Goal: Information Seeking & Learning: Learn about a topic

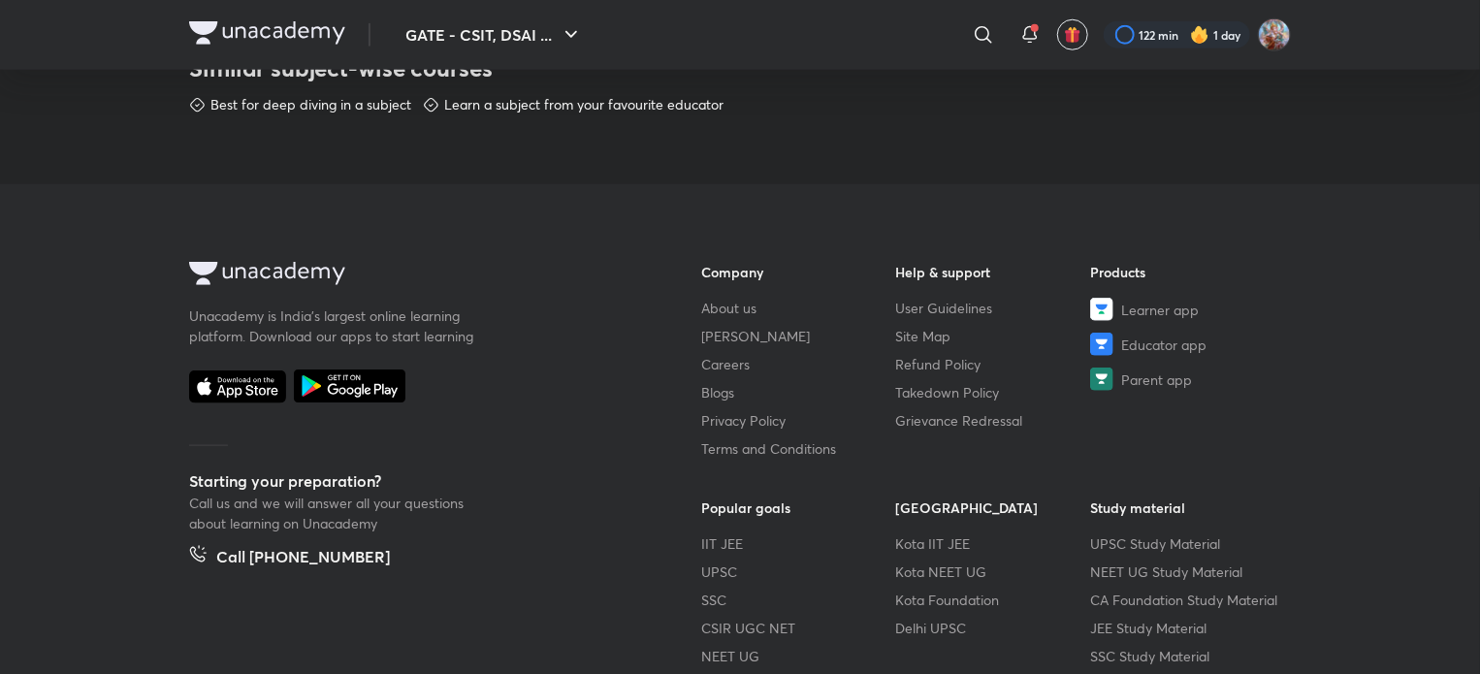
scroll to position [1147, 0]
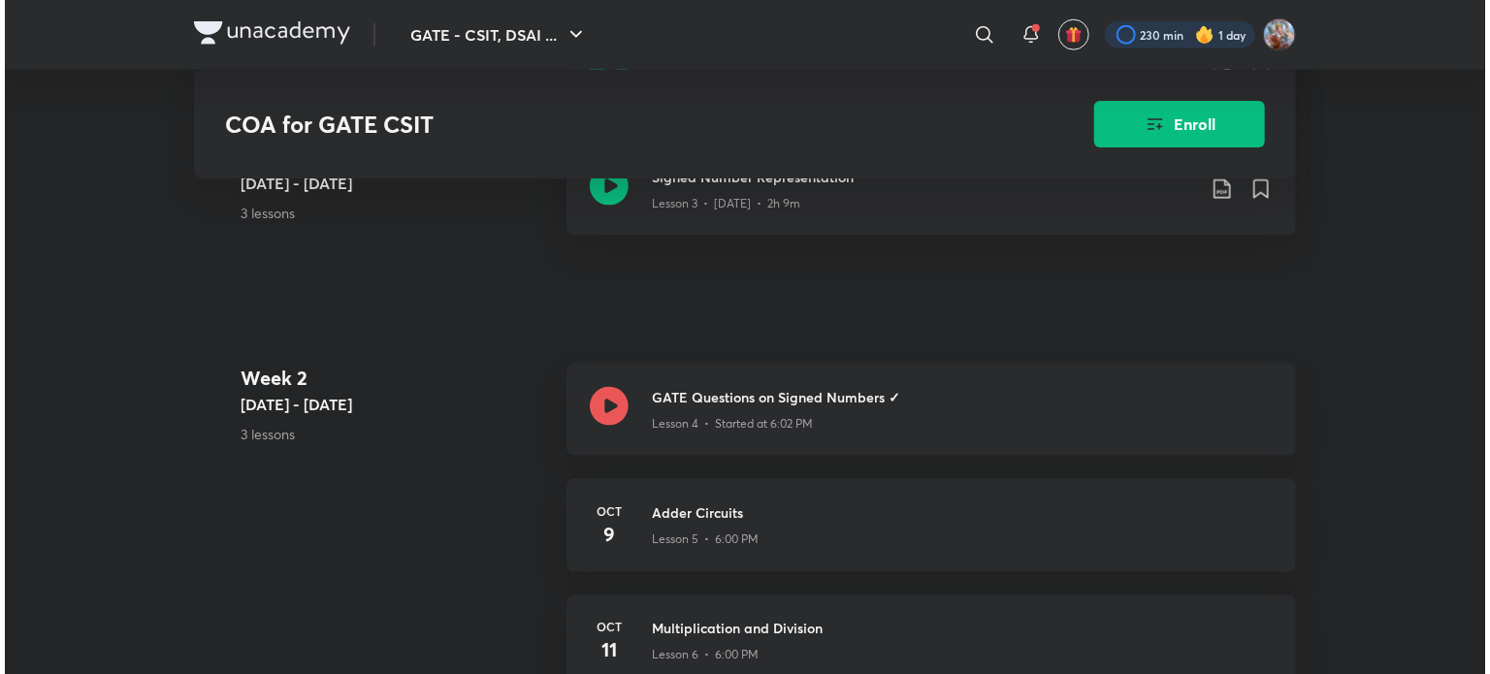
scroll to position [1255, 0]
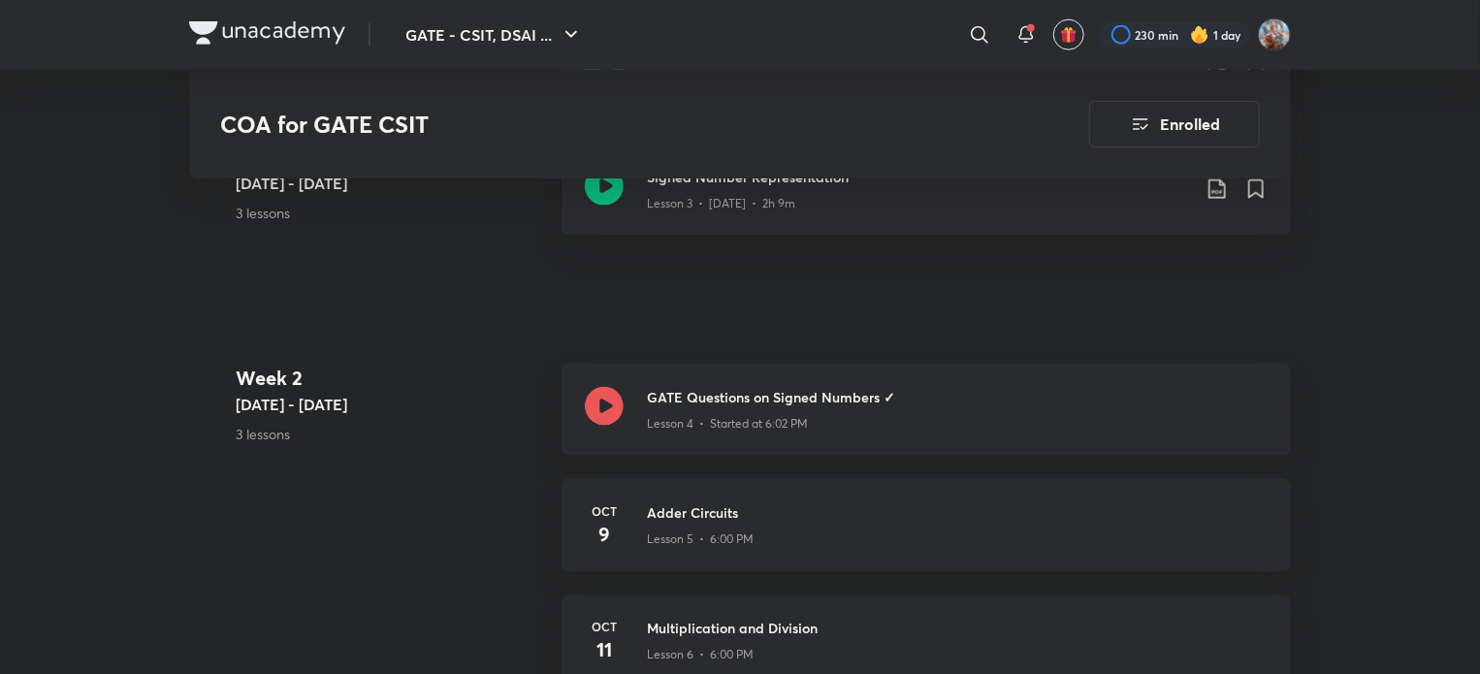
click at [1191, 38] on img at bounding box center [1199, 34] width 19 height 19
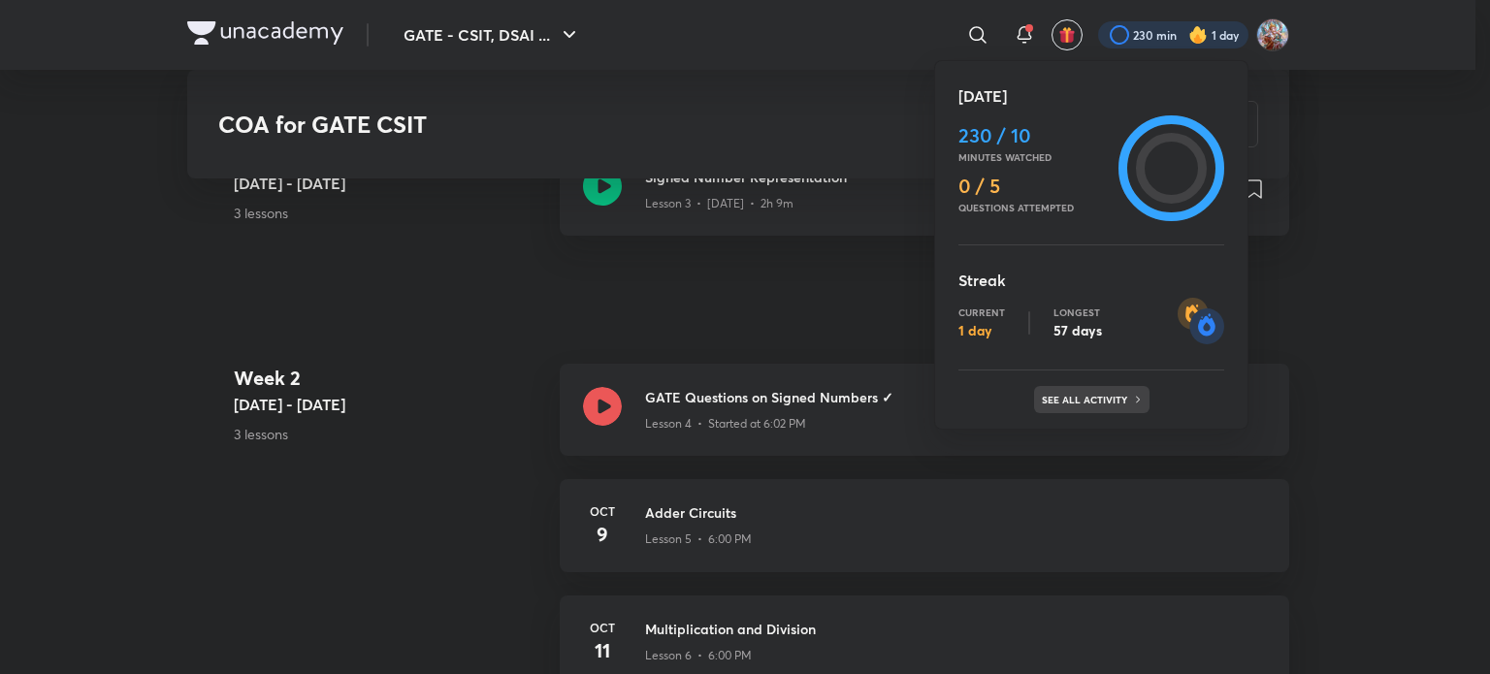
click at [1087, 394] on p "See all activity" at bounding box center [1087, 400] width 90 height 12
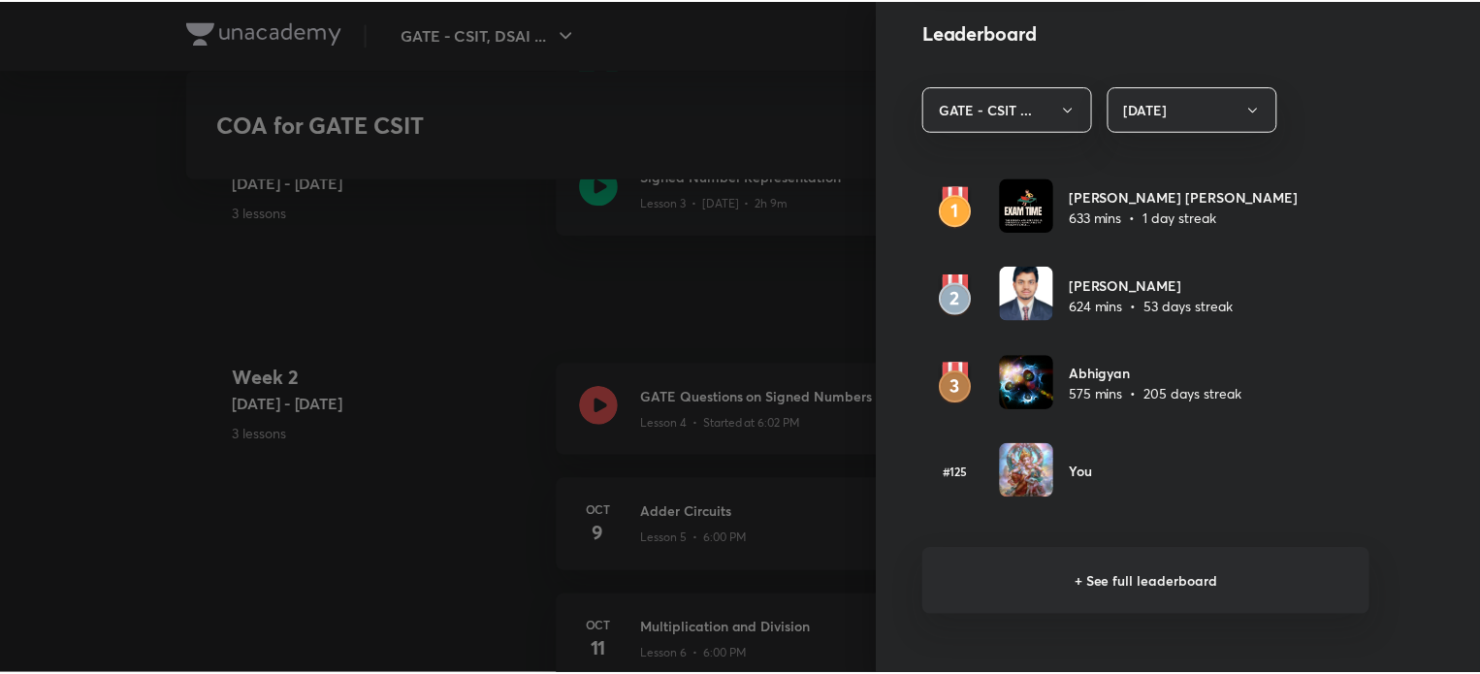
scroll to position [1183, 0]
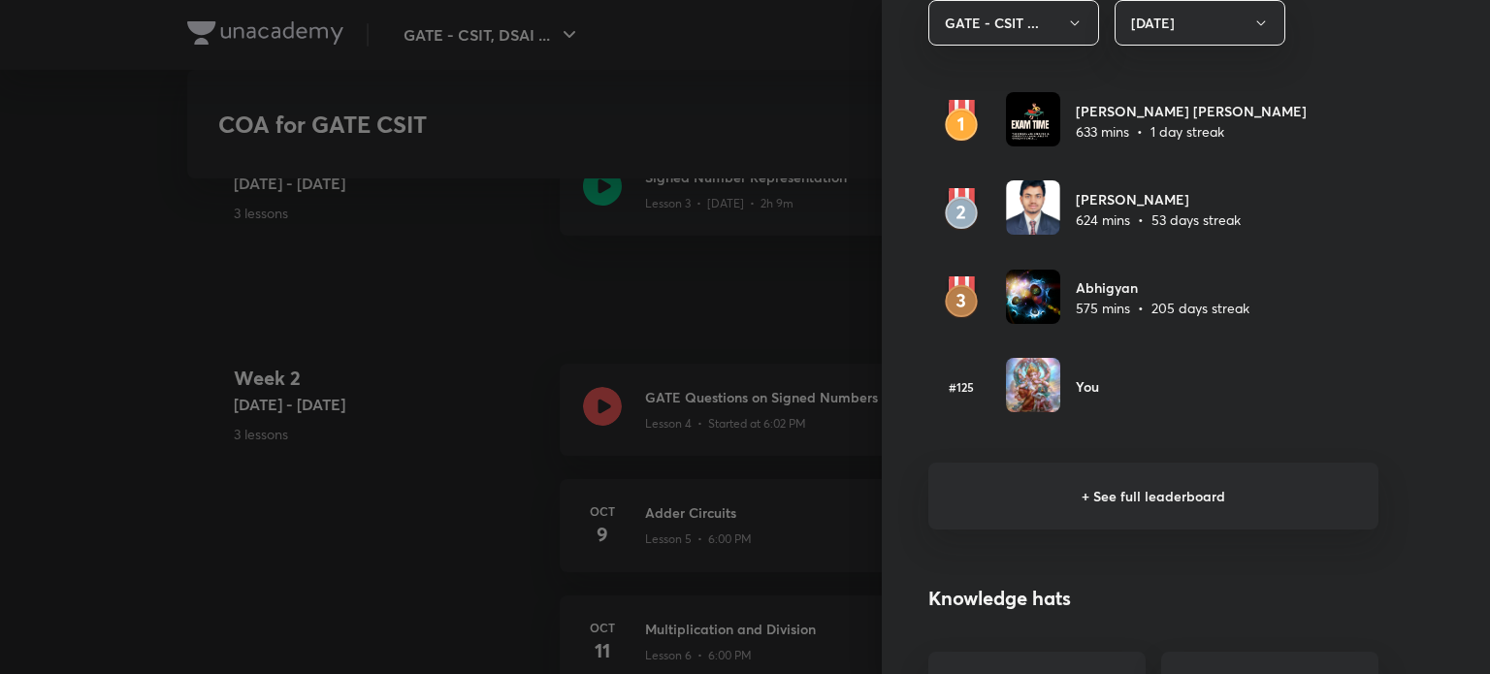
click at [494, 297] on div at bounding box center [745, 337] width 1490 height 674
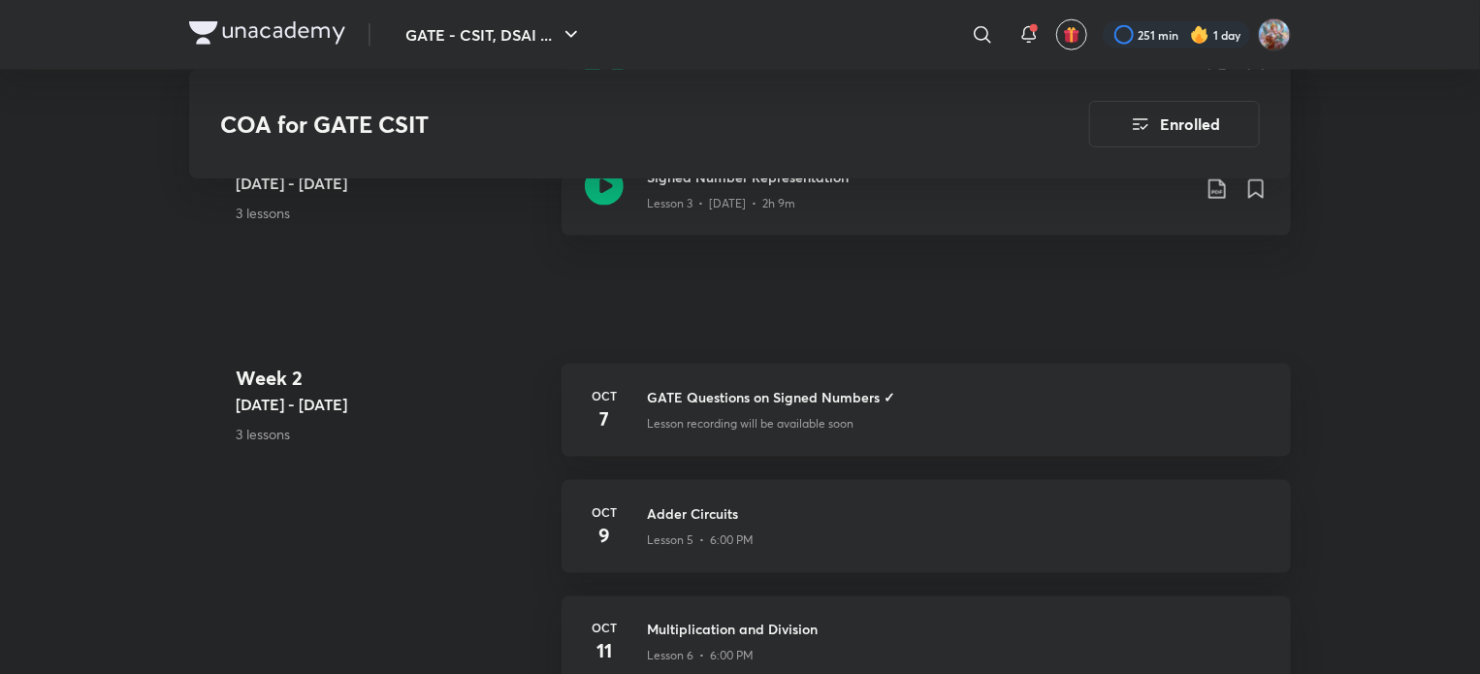
scroll to position [1255, 0]
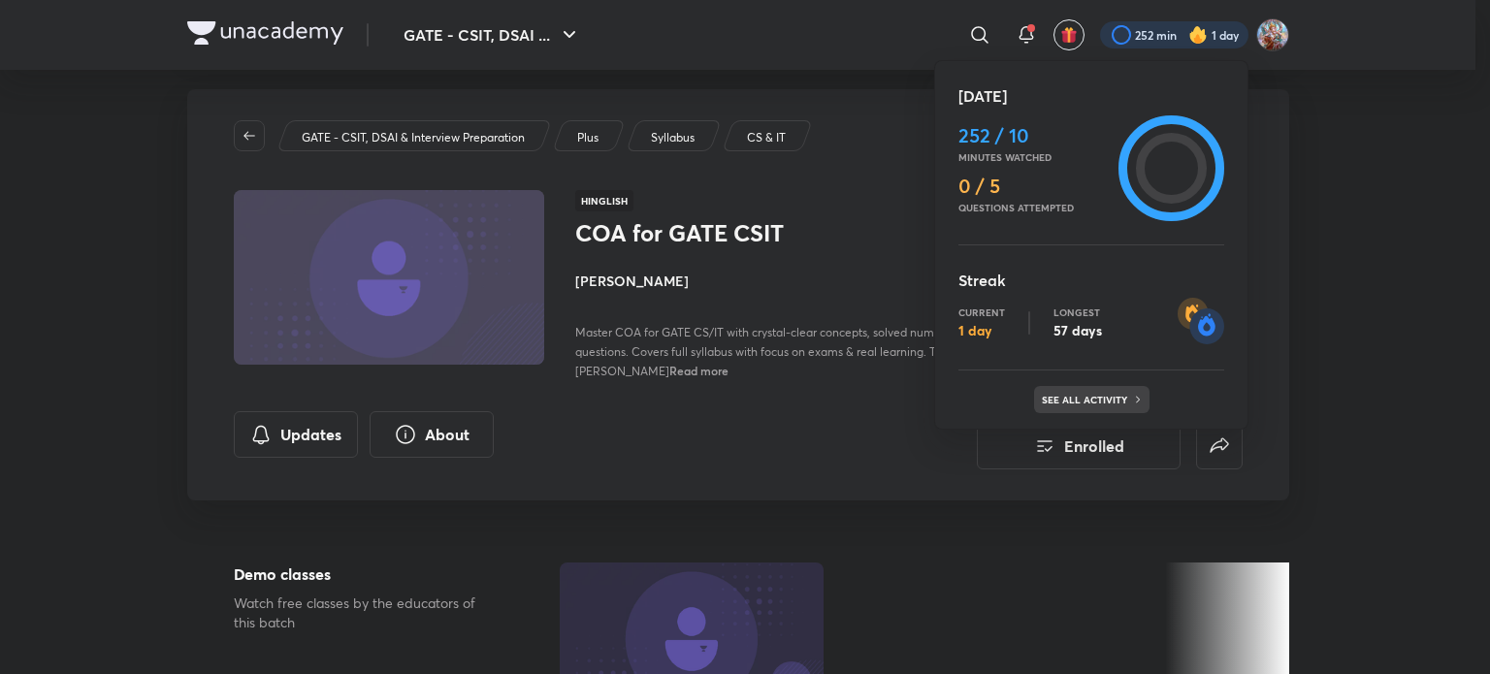
click at [1103, 394] on p "See all activity" at bounding box center [1087, 400] width 90 height 12
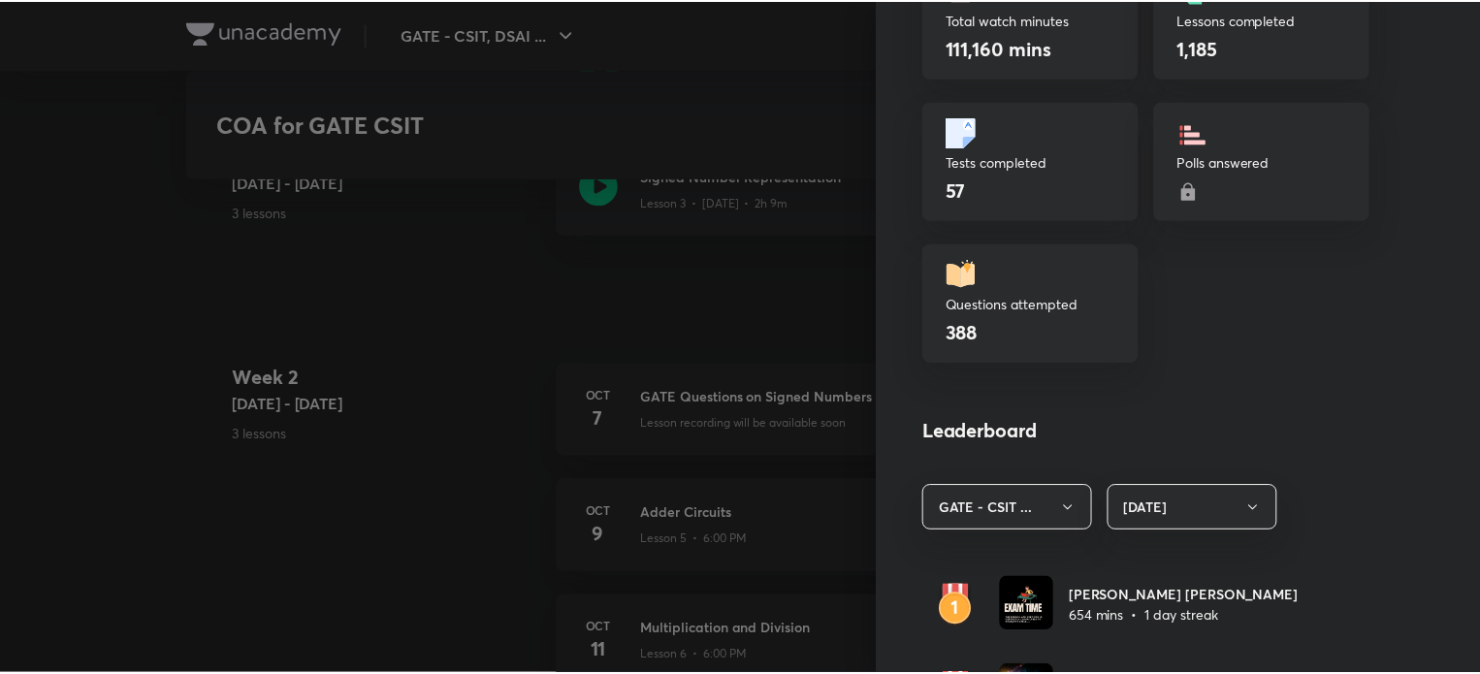
scroll to position [1086, 0]
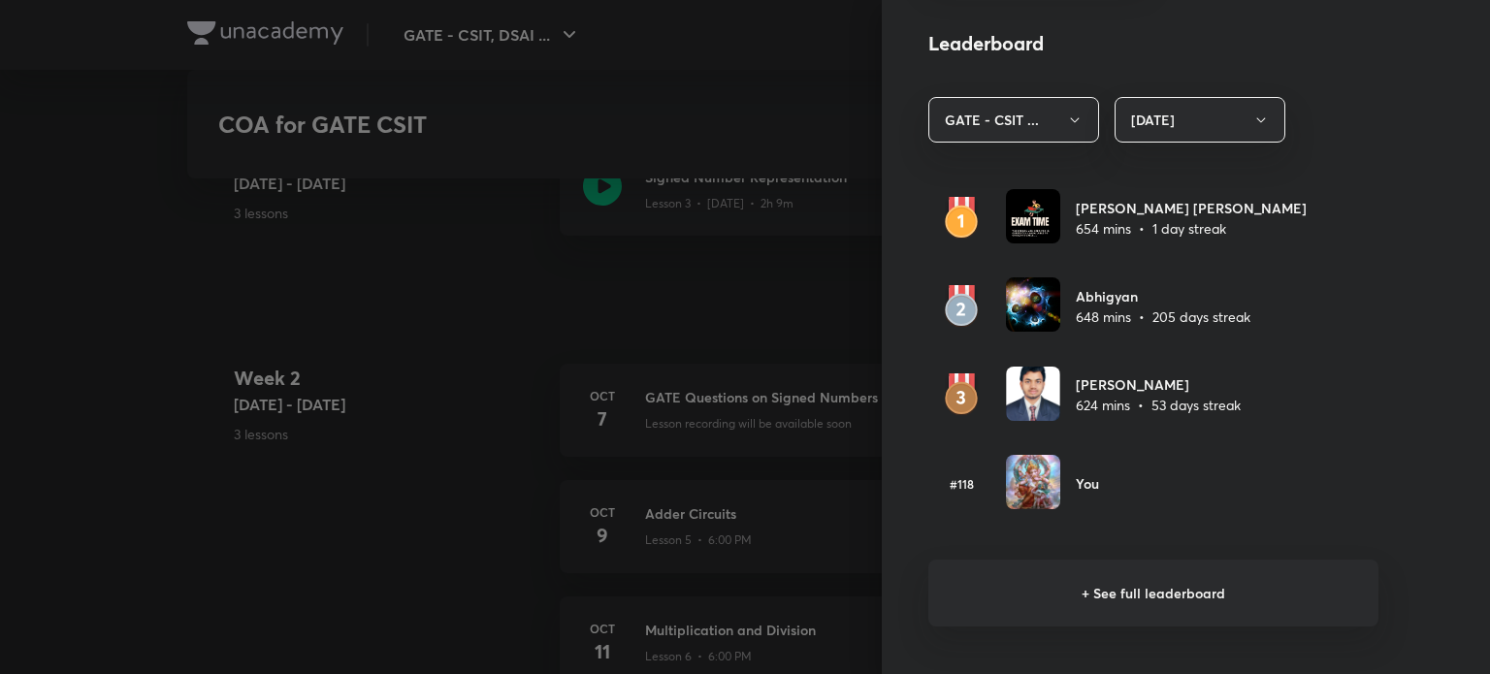
click at [102, 307] on div at bounding box center [745, 337] width 1490 height 674
